Goal: Task Accomplishment & Management: Use online tool/utility

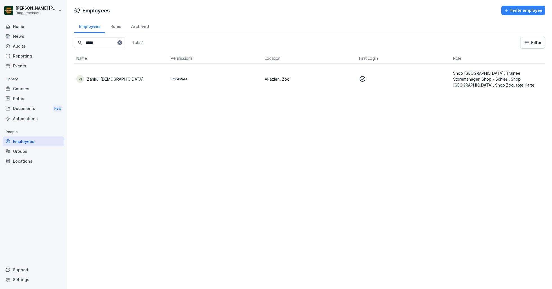
click at [193, 21] on div "Employees Roles Archived" at bounding box center [309, 26] width 471 height 15
click at [99, 38] on input "*****" at bounding box center [99, 42] width 51 height 11
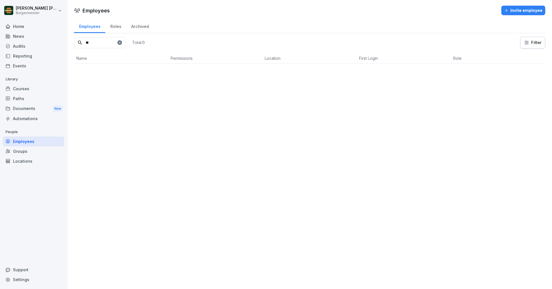
type input "*"
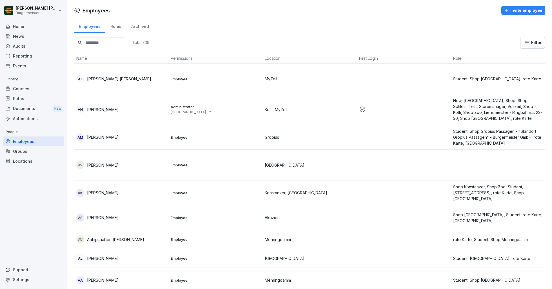
click at [207, 19] on div "Employees Roles Archived" at bounding box center [309, 26] width 471 height 15
click at [23, 159] on div "Locations" at bounding box center [33, 161] width 61 height 10
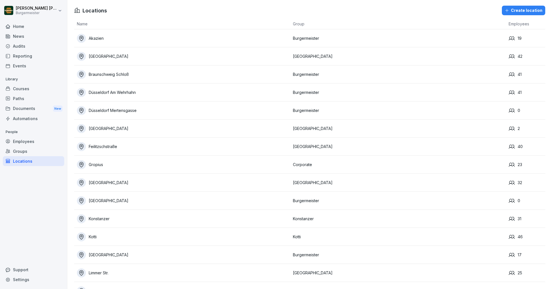
click at [22, 145] on div "Employees" at bounding box center [33, 141] width 61 height 10
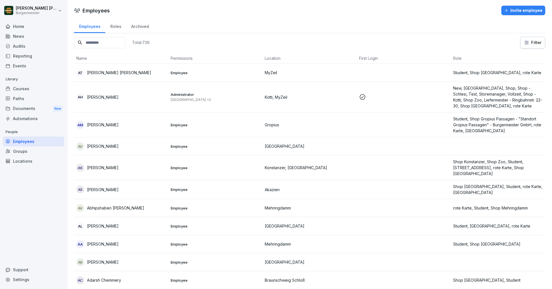
click at [111, 43] on input at bounding box center [99, 42] width 51 height 11
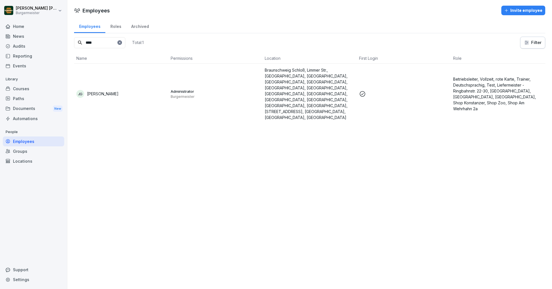
type input "****"
click at [111, 76] on td "JG [PERSON_NAME]" at bounding box center [121, 94] width 94 height 60
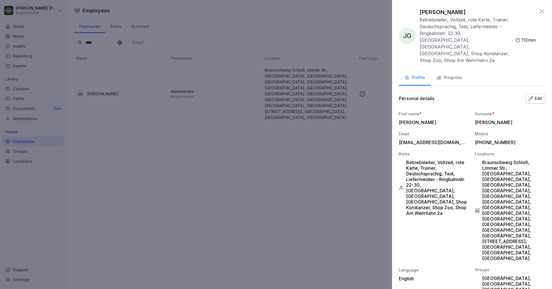
scroll to position [66, 0]
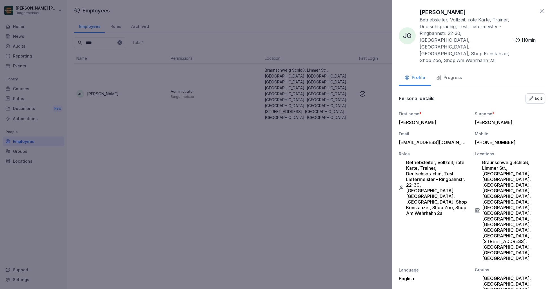
click at [541, 12] on icon at bounding box center [542, 11] width 4 height 4
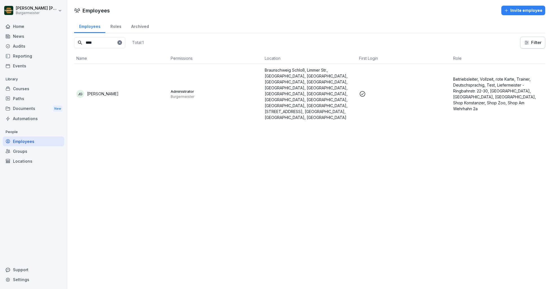
click at [20, 43] on div "Audits" at bounding box center [33, 46] width 61 height 10
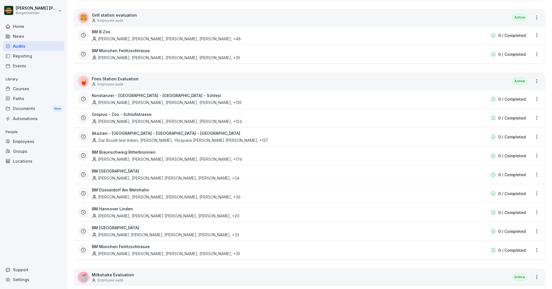
scroll to position [123, 0]
click at [496, 81] on div "🍟 Fries Station Evaluation Employee audit Active" at bounding box center [309, 81] width 471 height 16
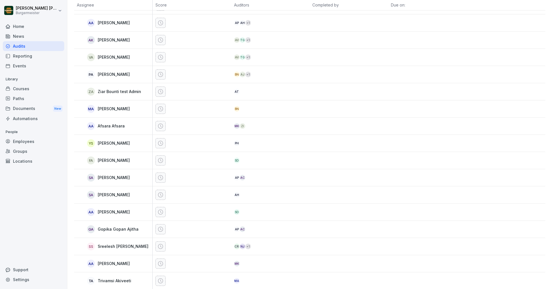
click at [488, 66] on div at bounding box center [506, 57] width 79 height 17
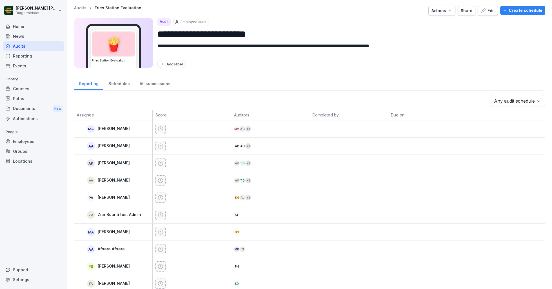
click at [527, 10] on div "Create schedule" at bounding box center [522, 10] width 39 height 6
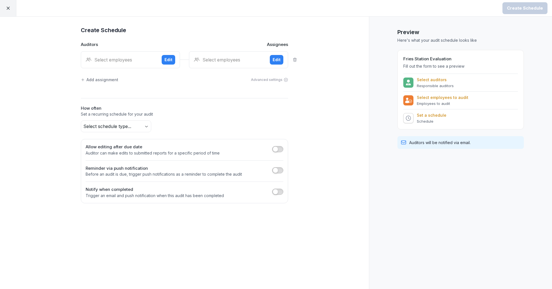
click at [131, 61] on div "Select employees" at bounding box center [122, 59] width 72 height 7
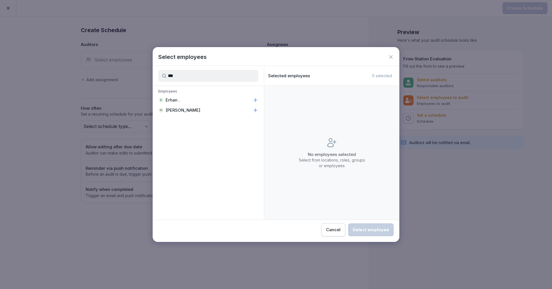
type input "***"
click at [179, 100] on p "Erhan ." at bounding box center [173, 100] width 14 height 6
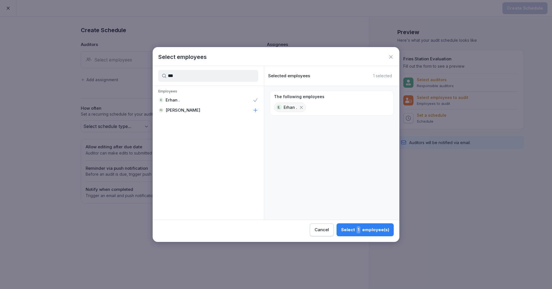
click at [360, 225] on button "Select 1 employee(s)" at bounding box center [365, 229] width 57 height 13
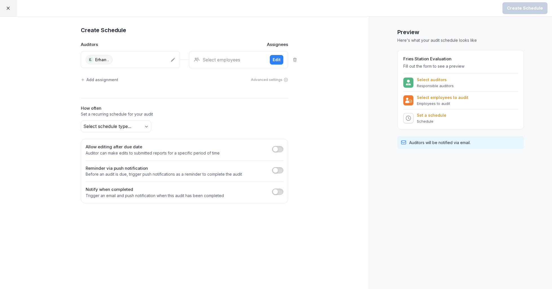
click at [227, 65] on div "Select employees Edit" at bounding box center [238, 59] width 99 height 17
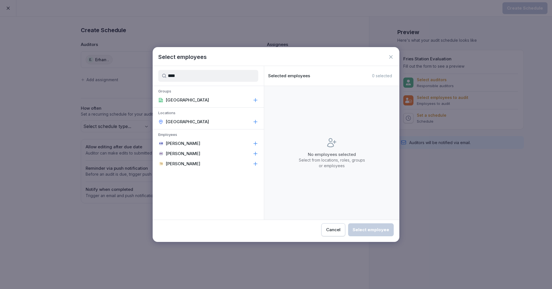
type input "****"
click at [184, 118] on div "[GEOGRAPHIC_DATA]" at bounding box center [208, 122] width 111 height 10
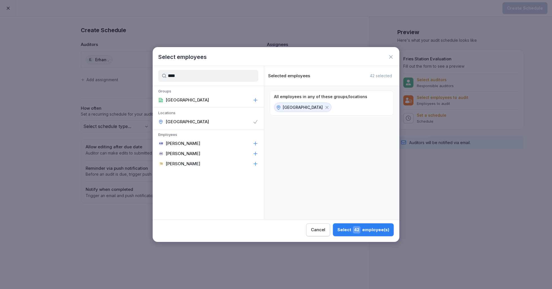
click at [379, 228] on div "Select 42 employee(s)" at bounding box center [364, 229] width 52 height 7
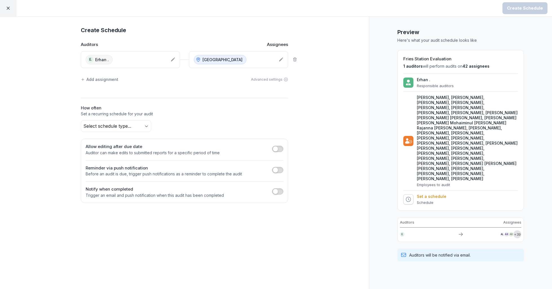
click at [120, 126] on body "Create Schedule Create Schedule Auditors Assignees E. [GEOGRAPHIC_DATA] . Alexa…" at bounding box center [276, 144] width 552 height 289
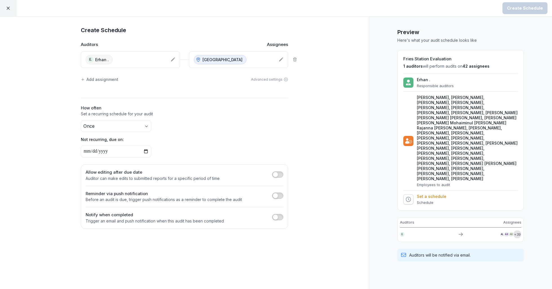
click at [107, 126] on body "Create Schedule Create Schedule Auditors Assignees E. [GEOGRAPHIC_DATA] . Alexa…" at bounding box center [276, 144] width 552 height 289
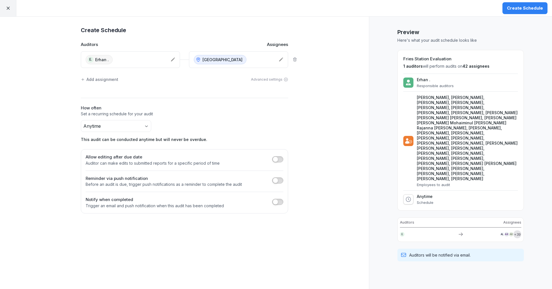
click at [229, 110] on h2 "How often" at bounding box center [184, 108] width 207 height 6
click at [529, 6] on div "Create Schedule" at bounding box center [525, 8] width 36 height 6
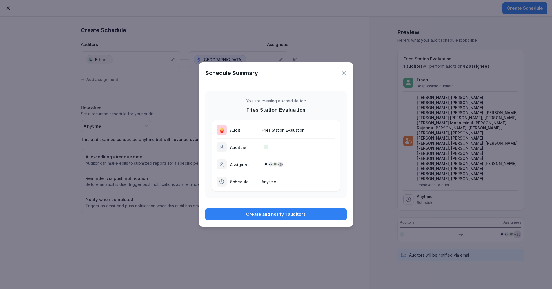
click at [293, 216] on div "Create and notify 1 auditors" at bounding box center [276, 214] width 132 height 6
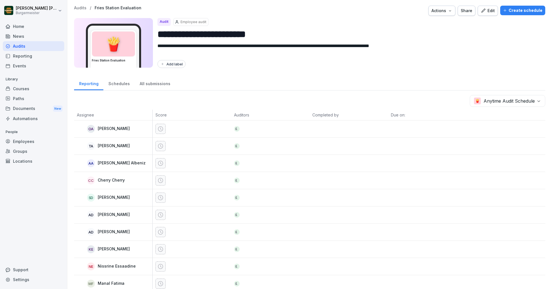
click at [79, 6] on p "Audits" at bounding box center [80, 8] width 12 height 5
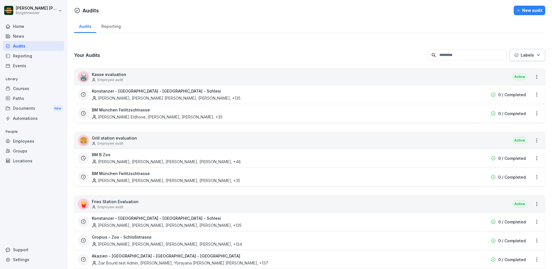
click at [22, 23] on div "Home" at bounding box center [33, 26] width 61 height 10
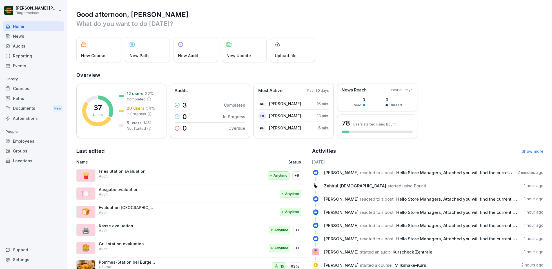
click at [29, 36] on div "News" at bounding box center [33, 36] width 61 height 10
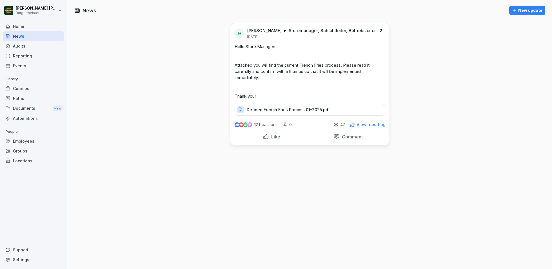
click at [24, 45] on div "Audits" at bounding box center [33, 46] width 61 height 10
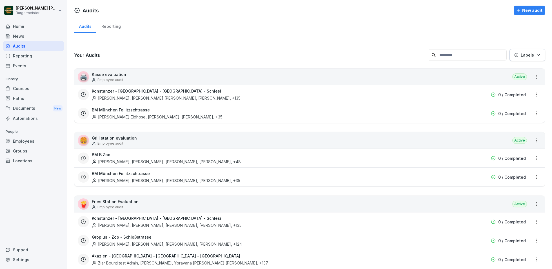
click at [18, 35] on div "News" at bounding box center [33, 36] width 61 height 10
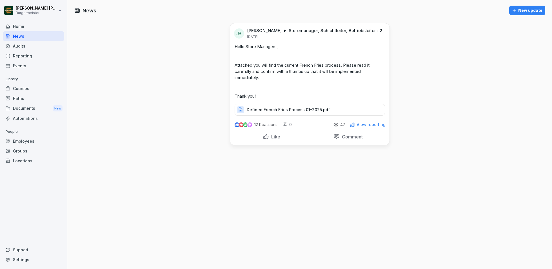
click at [24, 43] on div "Audits" at bounding box center [33, 46] width 61 height 10
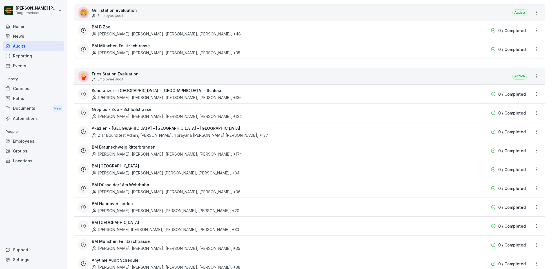
scroll to position [140, 0]
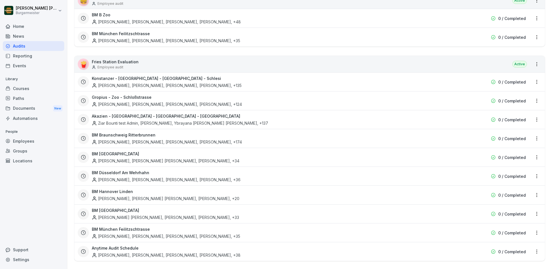
click at [171, 83] on div "[PERSON_NAME], [PERSON_NAME], [PERSON_NAME], [PERSON_NAME] , +135" at bounding box center [167, 86] width 150 height 6
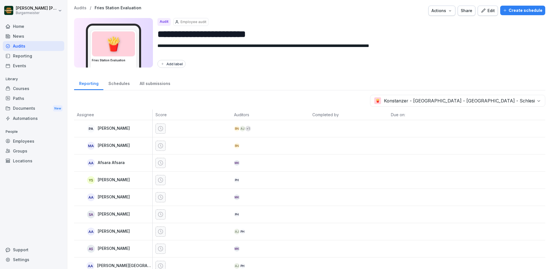
click at [79, 9] on p "Audits" at bounding box center [80, 8] width 12 height 5
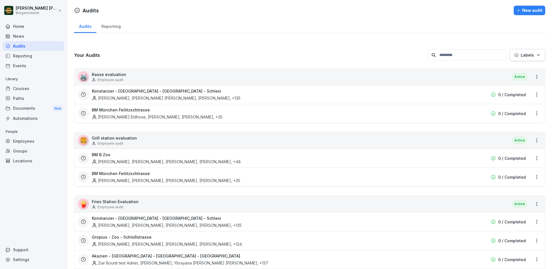
click at [114, 27] on div "Reporting" at bounding box center [110, 26] width 29 height 14
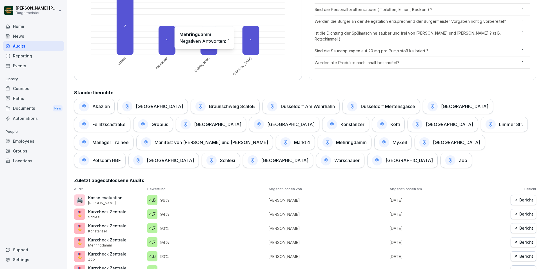
scroll to position [214, 0]
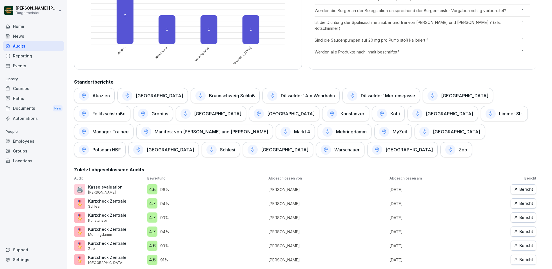
click at [235, 147] on h1 "Schlesi" at bounding box center [227, 150] width 15 height 6
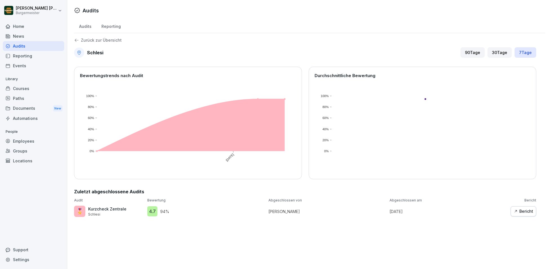
click at [84, 40] on p "Zurück zur Übersicht" at bounding box center [101, 40] width 41 height 0
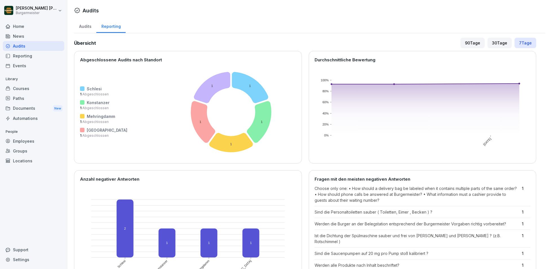
click at [20, 56] on div "Reporting" at bounding box center [33, 56] width 61 height 10
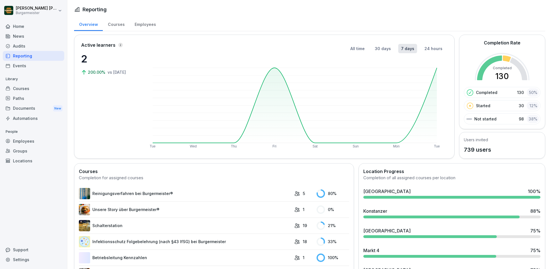
click at [118, 26] on div "Courses" at bounding box center [116, 24] width 27 height 14
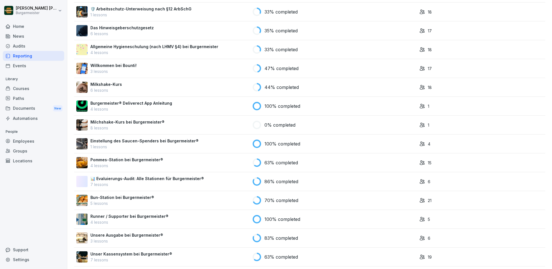
scroll to position [337, 0]
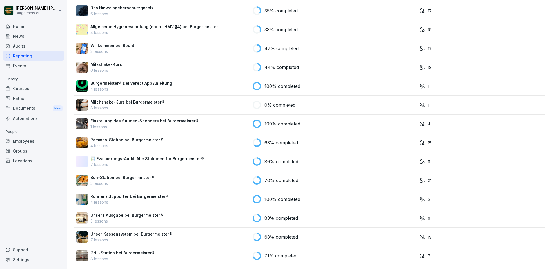
click at [156, 141] on p "Pommes-Station bei Burgermeister®" at bounding box center [126, 140] width 73 height 6
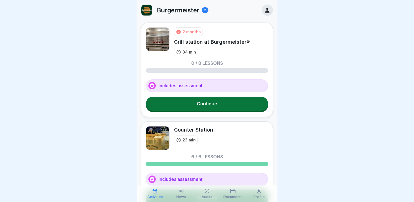
click at [154, 193] on icon at bounding box center [155, 191] width 6 height 6
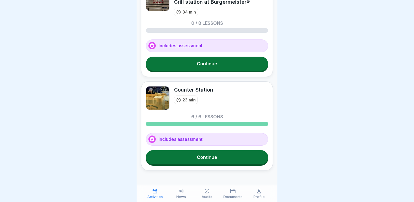
scroll to position [47, 0]
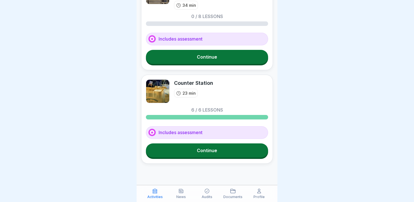
click at [199, 58] on link "Continue" at bounding box center [207, 57] width 122 height 14
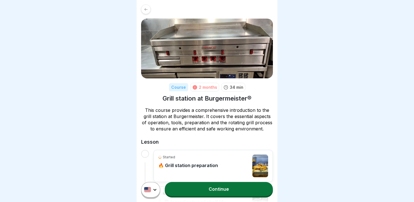
click at [148, 12] on div at bounding box center [146, 10] width 10 height 10
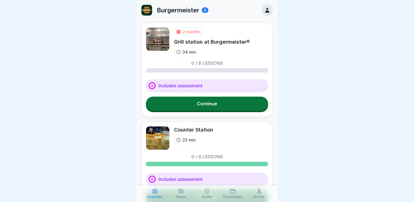
click at [181, 192] on icon at bounding box center [181, 191] width 6 height 6
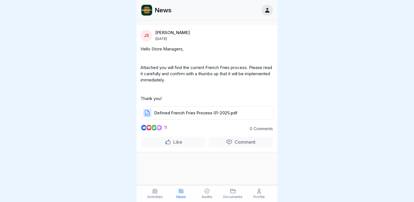
click at [205, 195] on div "Audits" at bounding box center [207, 193] width 23 height 11
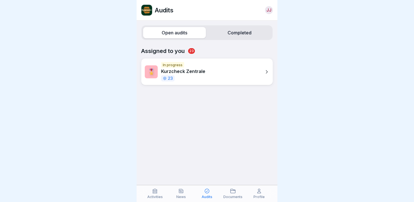
click at [239, 30] on label "Completed" at bounding box center [239, 32] width 63 height 11
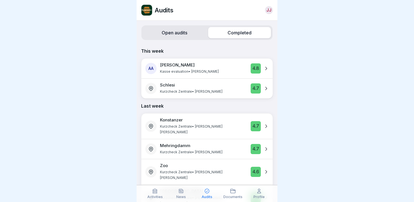
click at [177, 70] on p "Kasse evaluation • Antony Joseph" at bounding box center [189, 72] width 59 height 6
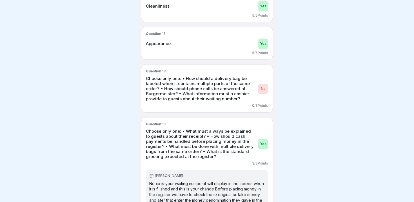
scroll to position [815, 0]
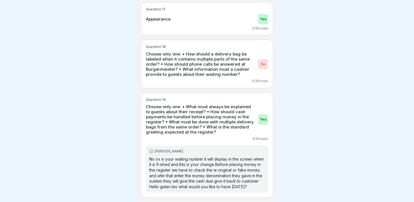
drag, startPoint x: 149, startPoint y: 54, endPoint x: 189, endPoint y: 54, distance: 40.0
click at [189, 54] on p "Choose only one: • How should a delivery bag be labeled when it contains multip…" at bounding box center [200, 64] width 109 height 25
drag, startPoint x: 260, startPoint y: 59, endPoint x: 272, endPoint y: 70, distance: 16.4
click at [272, 70] on div "Question 18 Choose only one: • How should a delivery bag be labeled when it con…" at bounding box center [207, 64] width 132 height 48
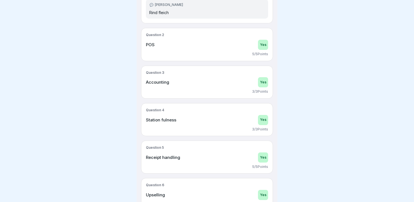
scroll to position [0, 0]
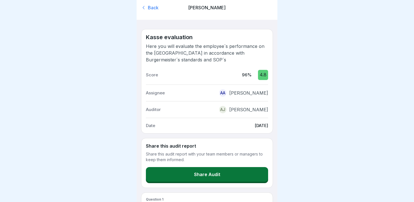
click at [152, 7] on div "Back" at bounding box center [162, 8] width 42 height 6
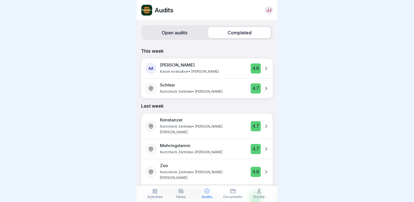
click at [171, 30] on label "Open audits" at bounding box center [174, 32] width 63 height 11
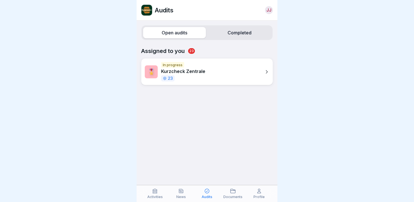
click at [233, 192] on icon at bounding box center [233, 191] width 6 height 6
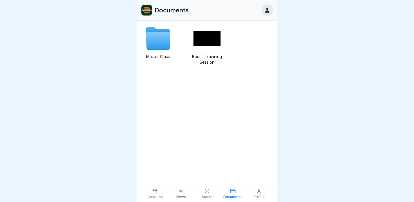
click at [158, 40] on icon at bounding box center [158, 41] width 24 height 18
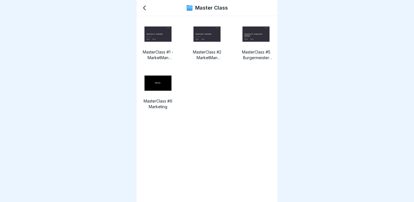
click at [144, 8] on icon at bounding box center [144, 8] width 2 height 4
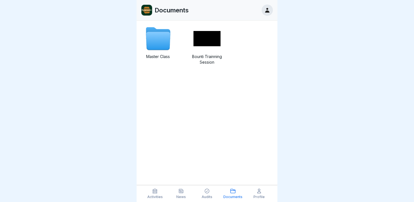
click at [258, 196] on p "Profile" at bounding box center [259, 197] width 11 height 4
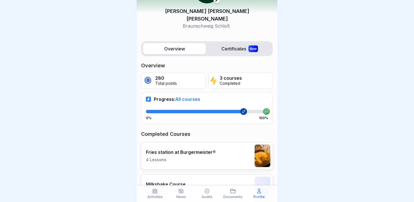
scroll to position [39, 0]
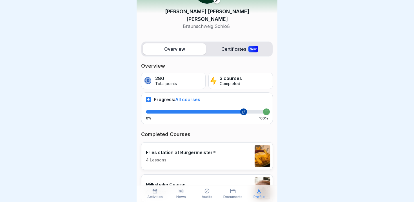
click at [229, 43] on label "Certificates New" at bounding box center [239, 48] width 63 height 11
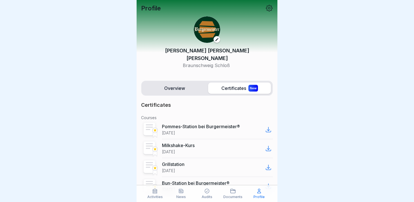
scroll to position [19, 0]
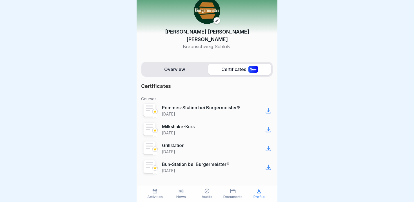
click at [184, 64] on label "Overview" at bounding box center [174, 69] width 63 height 11
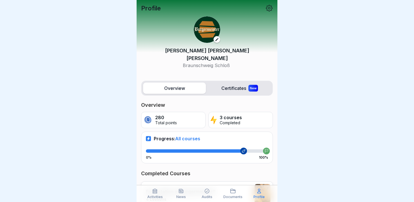
click at [208, 190] on icon at bounding box center [207, 191] width 6 height 6
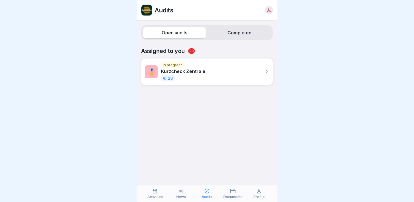
click at [219, 35] on label "Completed" at bounding box center [239, 32] width 63 height 11
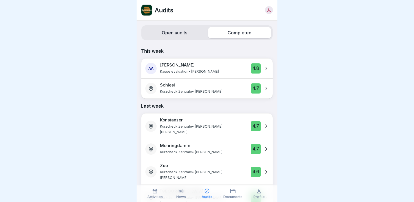
click at [191, 32] on label "Open audits" at bounding box center [174, 32] width 63 height 11
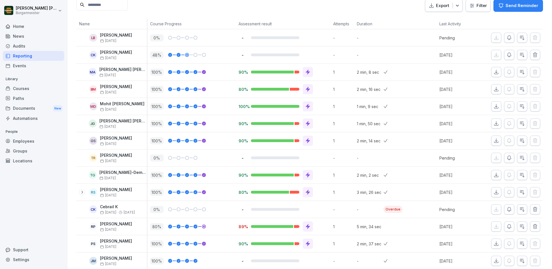
scroll to position [90, 0]
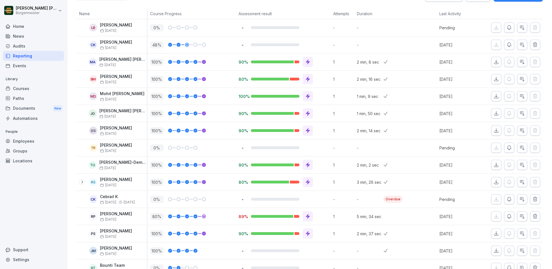
click at [373, 61] on p "2 min, 8 sec" at bounding box center [370, 62] width 27 height 6
click at [419, 59] on div at bounding box center [423, 62] width 26 height 17
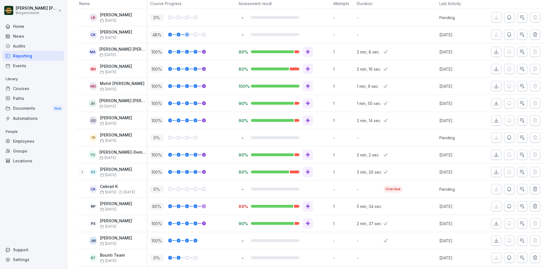
click at [511, 258] on icon "button" at bounding box center [510, 258] width 6 height 6
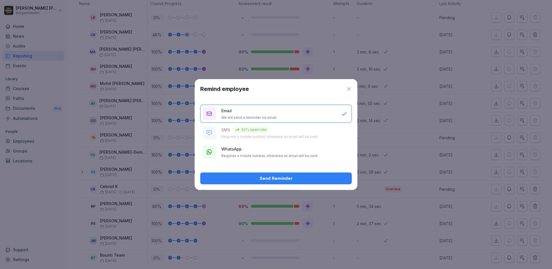
click at [350, 88] on icon at bounding box center [348, 88] width 3 height 3
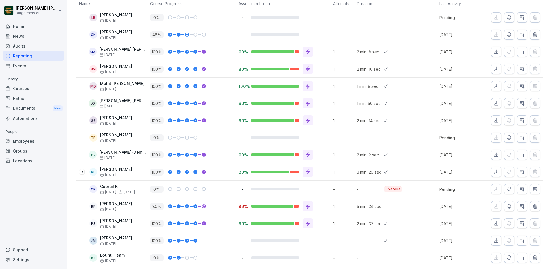
scroll to position [0, 0]
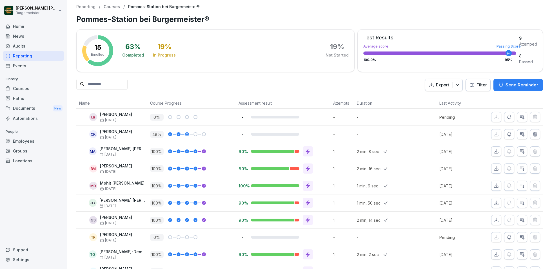
click at [16, 46] on div "Audits" at bounding box center [33, 46] width 61 height 10
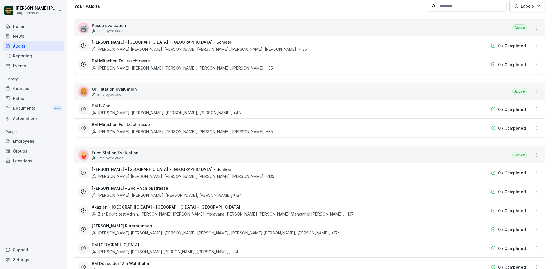
scroll to position [64, 0]
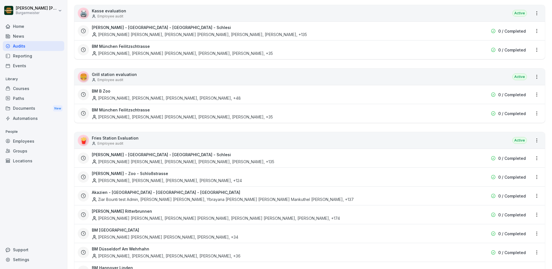
click at [163, 159] on div "[PERSON_NAME], [PERSON_NAME], [PERSON_NAME], [PERSON_NAME] , +135" at bounding box center [183, 162] width 183 height 6
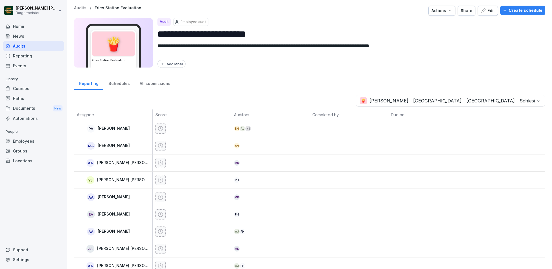
click at [19, 45] on div "Audits" at bounding box center [33, 46] width 61 height 10
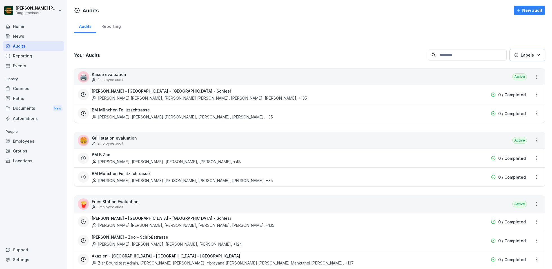
click at [25, 28] on div "Home" at bounding box center [33, 26] width 61 height 10
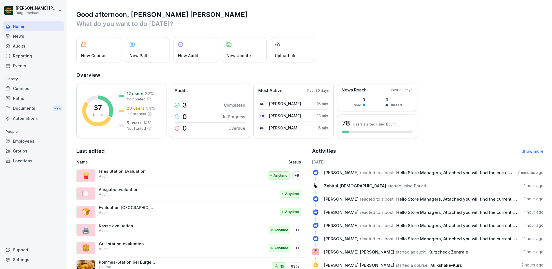
click at [19, 36] on div "News" at bounding box center [33, 36] width 61 height 10
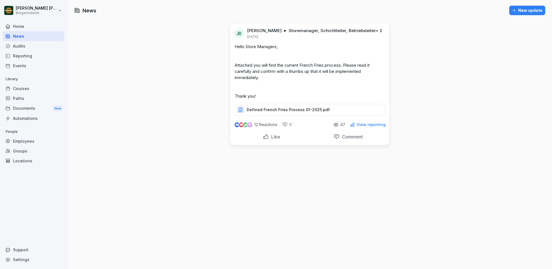
click at [19, 48] on div "Audits" at bounding box center [33, 46] width 61 height 10
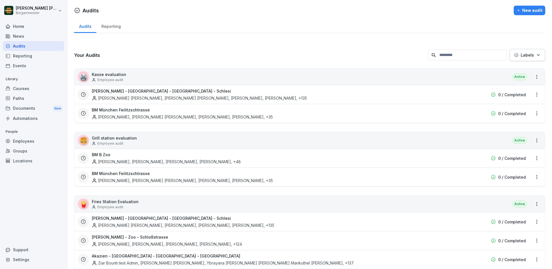
scroll to position [32, 0]
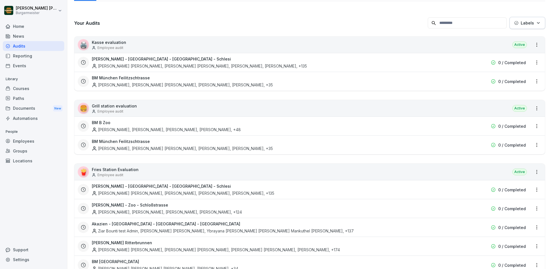
click at [109, 48] on p "Employee audit" at bounding box center [110, 47] width 26 height 5
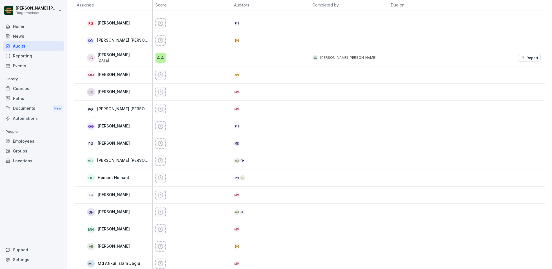
scroll to position [689, 0]
click at [530, 56] on p "Report" at bounding box center [533, 58] width 12 height 5
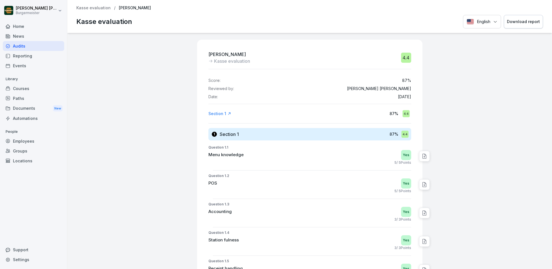
click at [426, 158] on icon at bounding box center [425, 157] width 6 height 6
click at [460, 169] on textarea at bounding box center [462, 168] width 59 height 5
click at [461, 169] on textarea at bounding box center [462, 168] width 59 height 5
type textarea "**********"
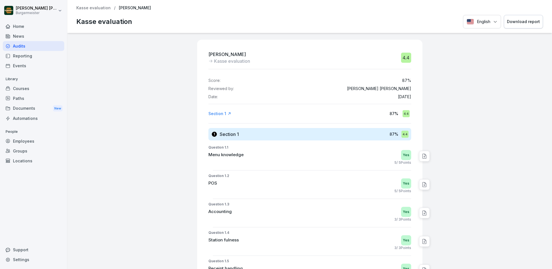
click at [425, 157] on icon at bounding box center [425, 157] width 6 height 6
click at [498, 170] on div at bounding box center [497, 168] width 7 height 7
click at [430, 157] on icon at bounding box center [433, 157] width 6 height 6
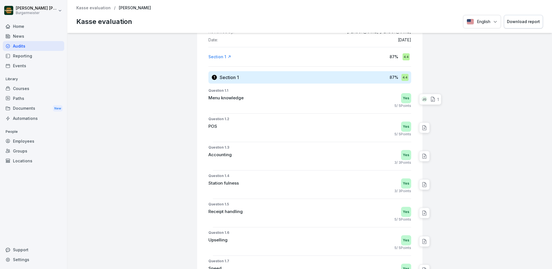
scroll to position [57, 0]
click at [427, 184] on icon at bounding box center [425, 184] width 6 height 6
click at [448, 197] on textarea at bounding box center [462, 195] width 59 height 5
click at [435, 99] on icon at bounding box center [433, 99] width 6 height 6
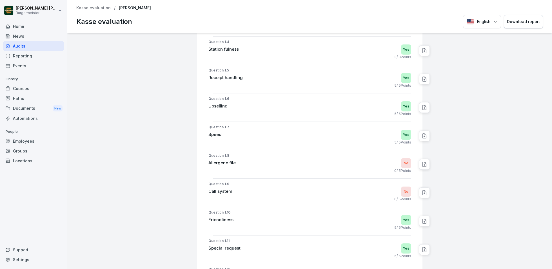
scroll to position [0, 0]
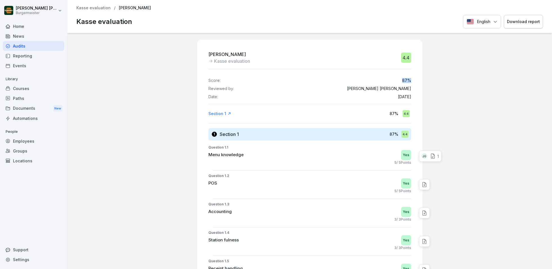
drag, startPoint x: 402, startPoint y: 80, endPoint x: 411, endPoint y: 80, distance: 9.0
click at [411, 80] on div "Score: 87 %" at bounding box center [310, 80] width 203 height 5
click at [106, 9] on p "Kasse evaluation" at bounding box center [93, 8] width 34 height 5
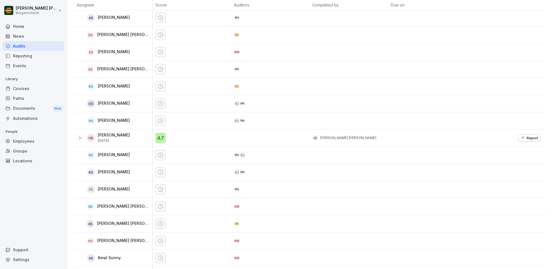
scroll to position [2722, 0]
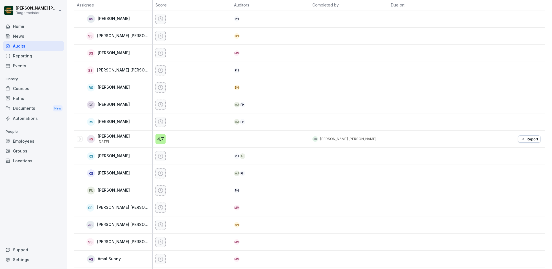
click at [80, 137] on icon at bounding box center [79, 139] width 5 height 5
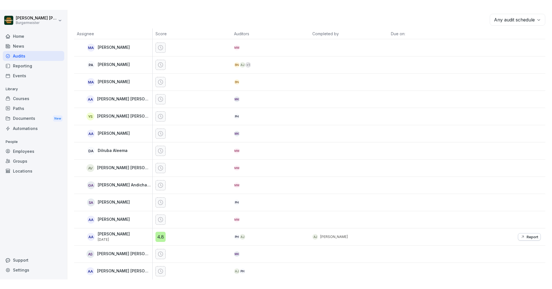
scroll to position [0, 0]
